Goal: Task Accomplishment & Management: Manage account settings

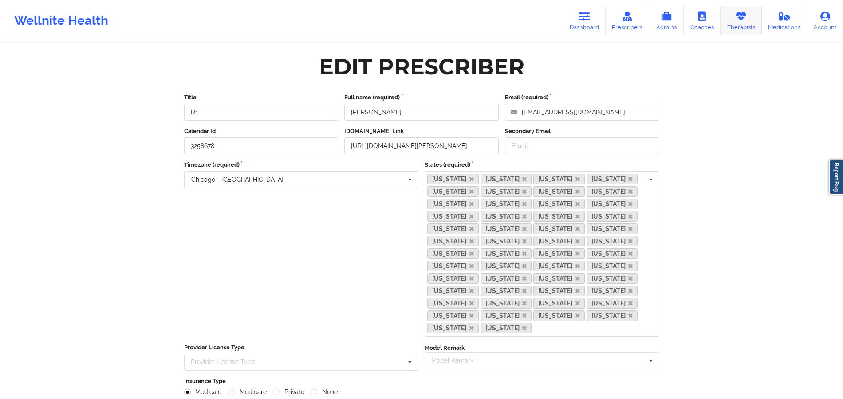
click at [746, 17] on icon at bounding box center [741, 17] width 12 height 10
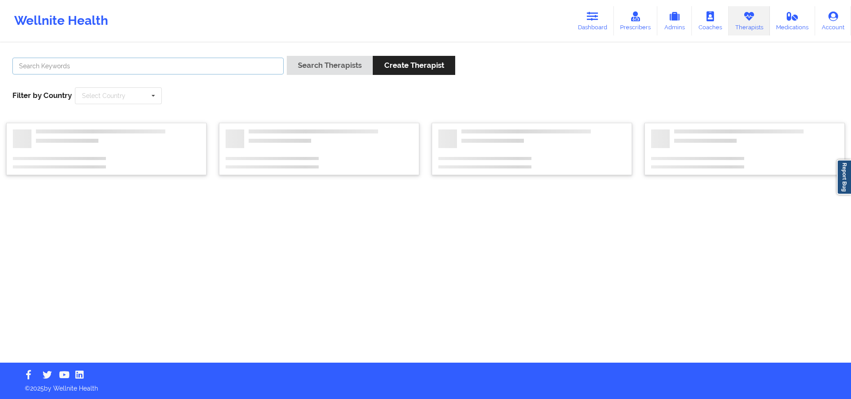
click at [175, 66] on input "text" at bounding box center [147, 66] width 271 height 17
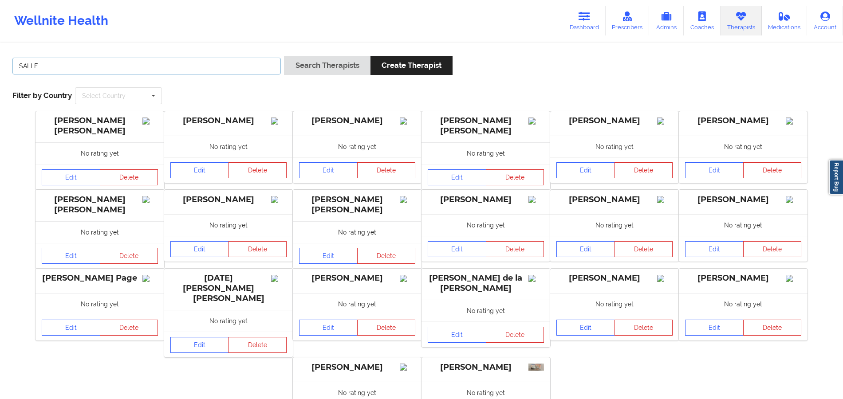
type input "[PERSON_NAME]"
drag, startPoint x: 322, startPoint y: 66, endPoint x: 317, endPoint y: 38, distance: 27.9
click at [322, 66] on button "Search Therapists" at bounding box center [327, 65] width 86 height 19
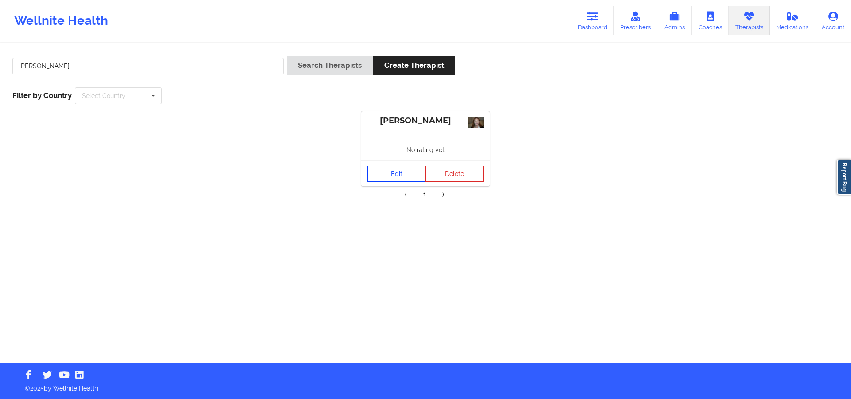
click at [413, 172] on link "Edit" at bounding box center [397, 174] width 59 height 16
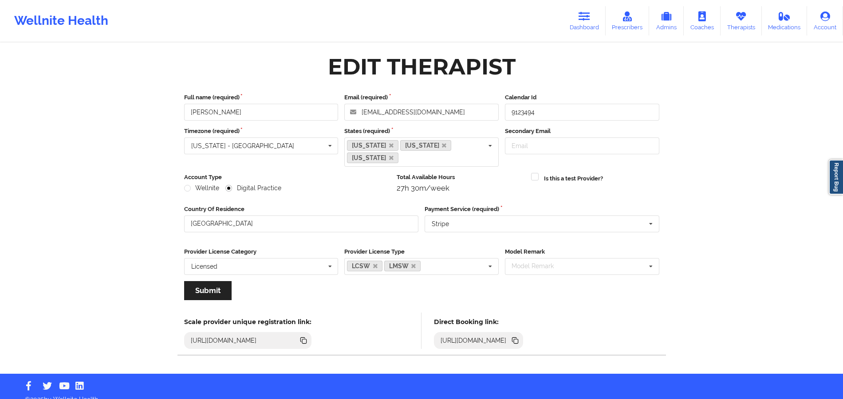
click at [520, 342] on icon at bounding box center [515, 341] width 10 height 10
